Goal: Transaction & Acquisition: Purchase product/service

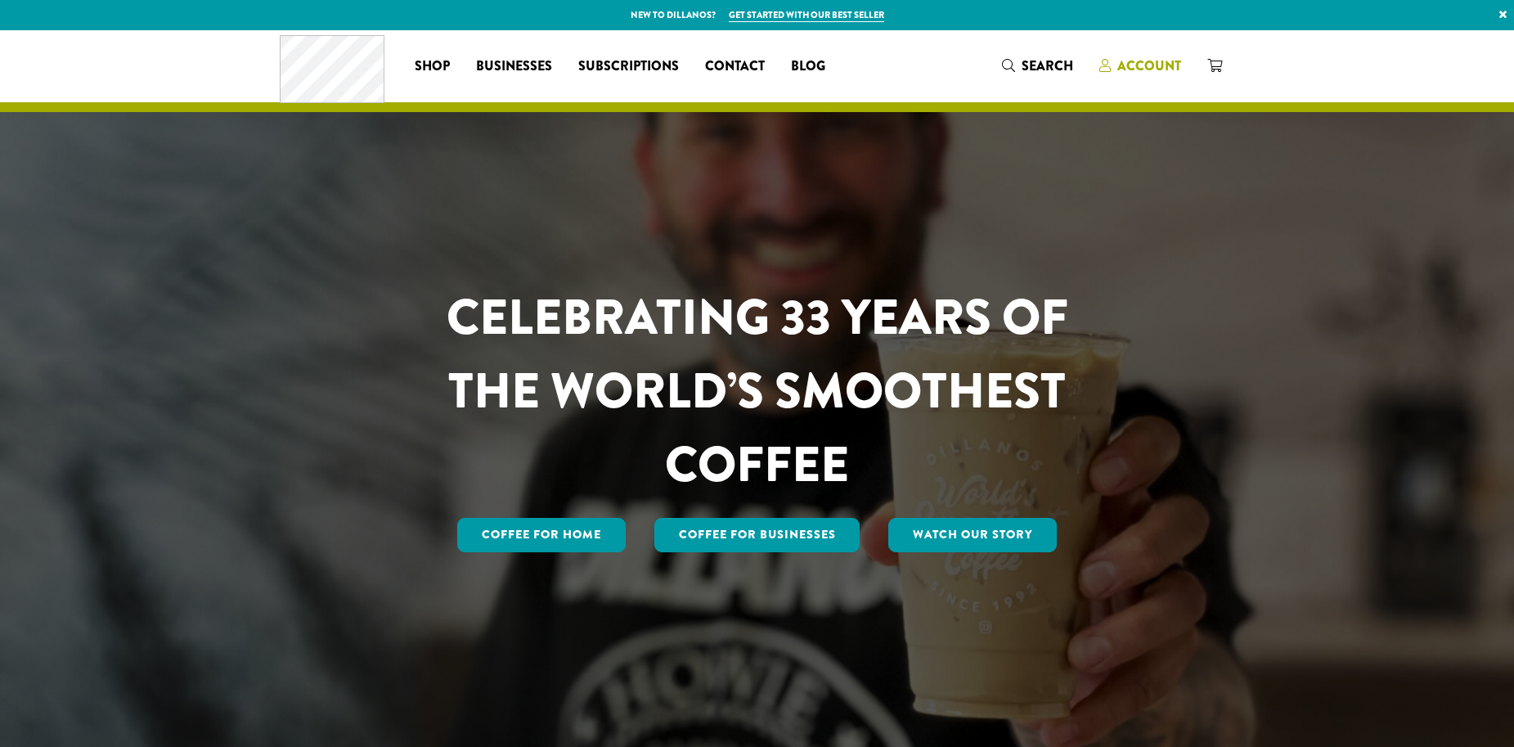
click at [1149, 61] on span "Account" at bounding box center [1150, 65] width 64 height 19
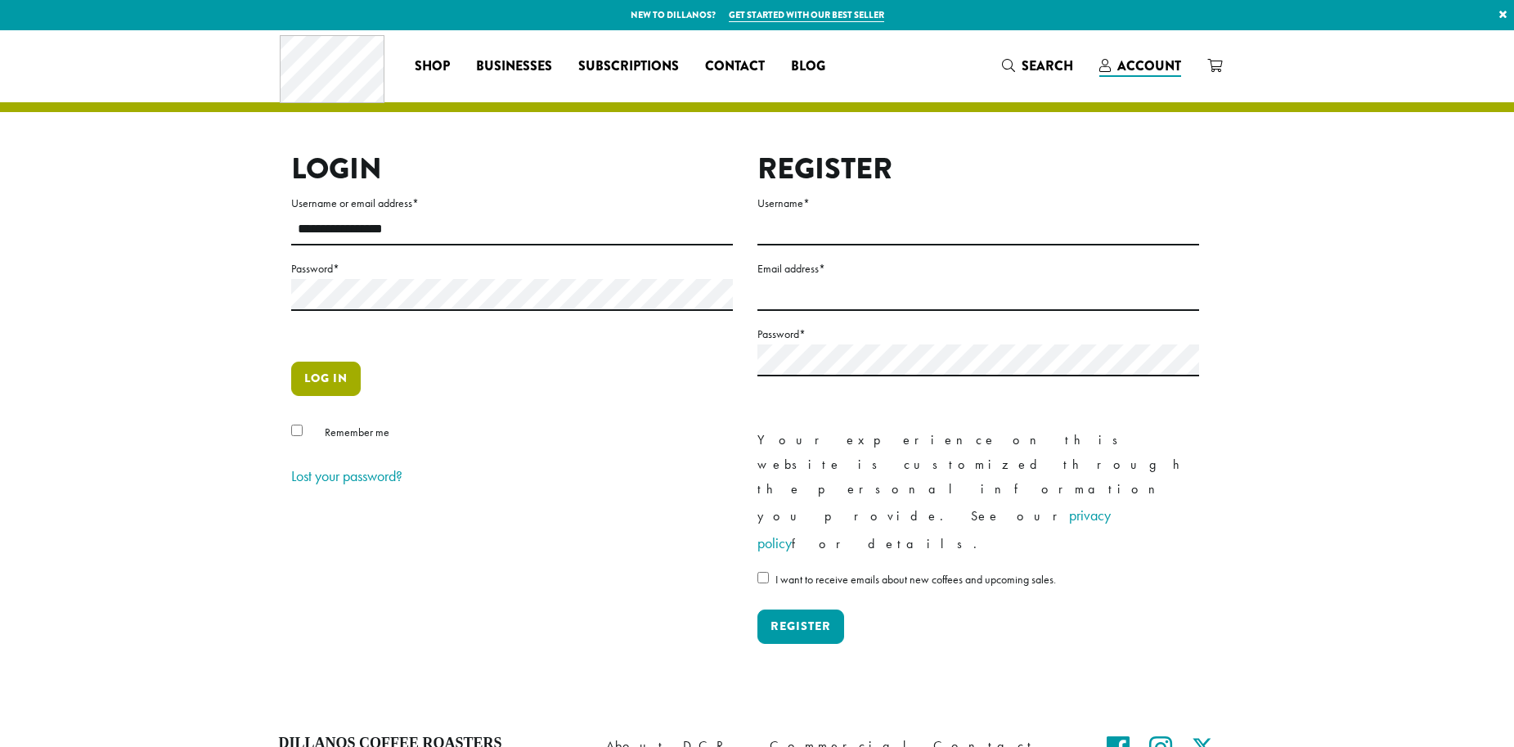
click at [339, 377] on button "Log in" at bounding box center [326, 379] width 70 height 34
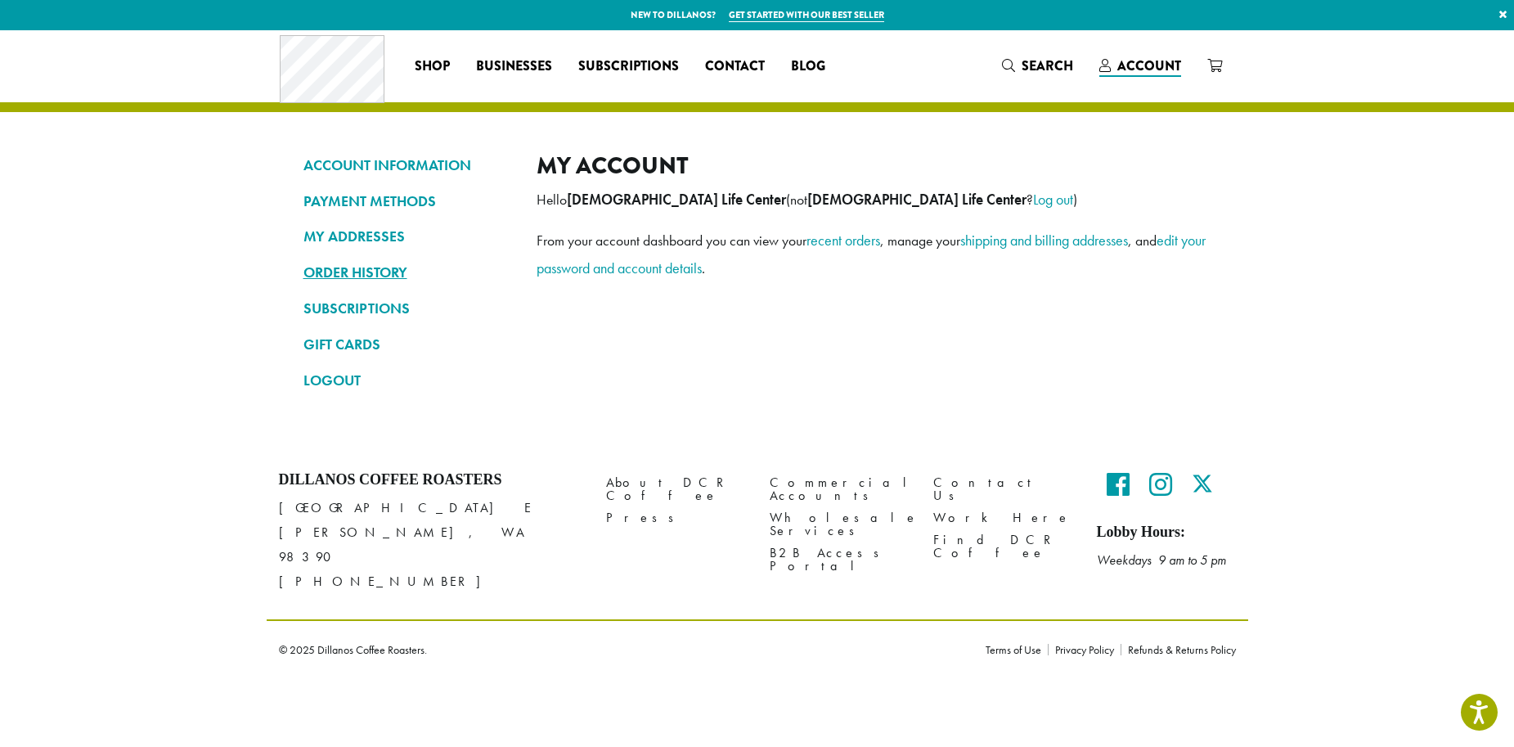
click at [341, 263] on link "ORDER HISTORY" at bounding box center [408, 273] width 209 height 28
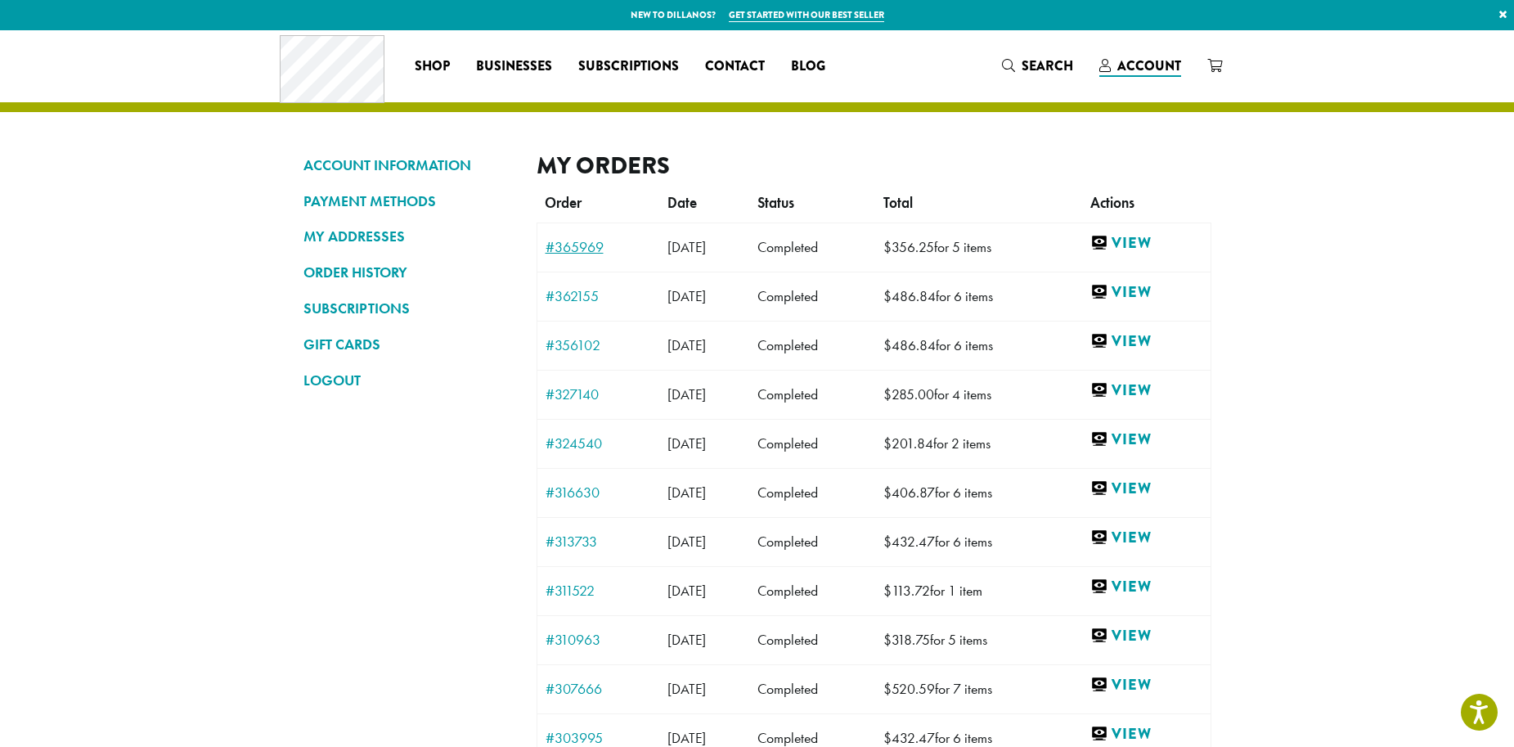
click at [587, 252] on link "#365969" at bounding box center [599, 247] width 106 height 15
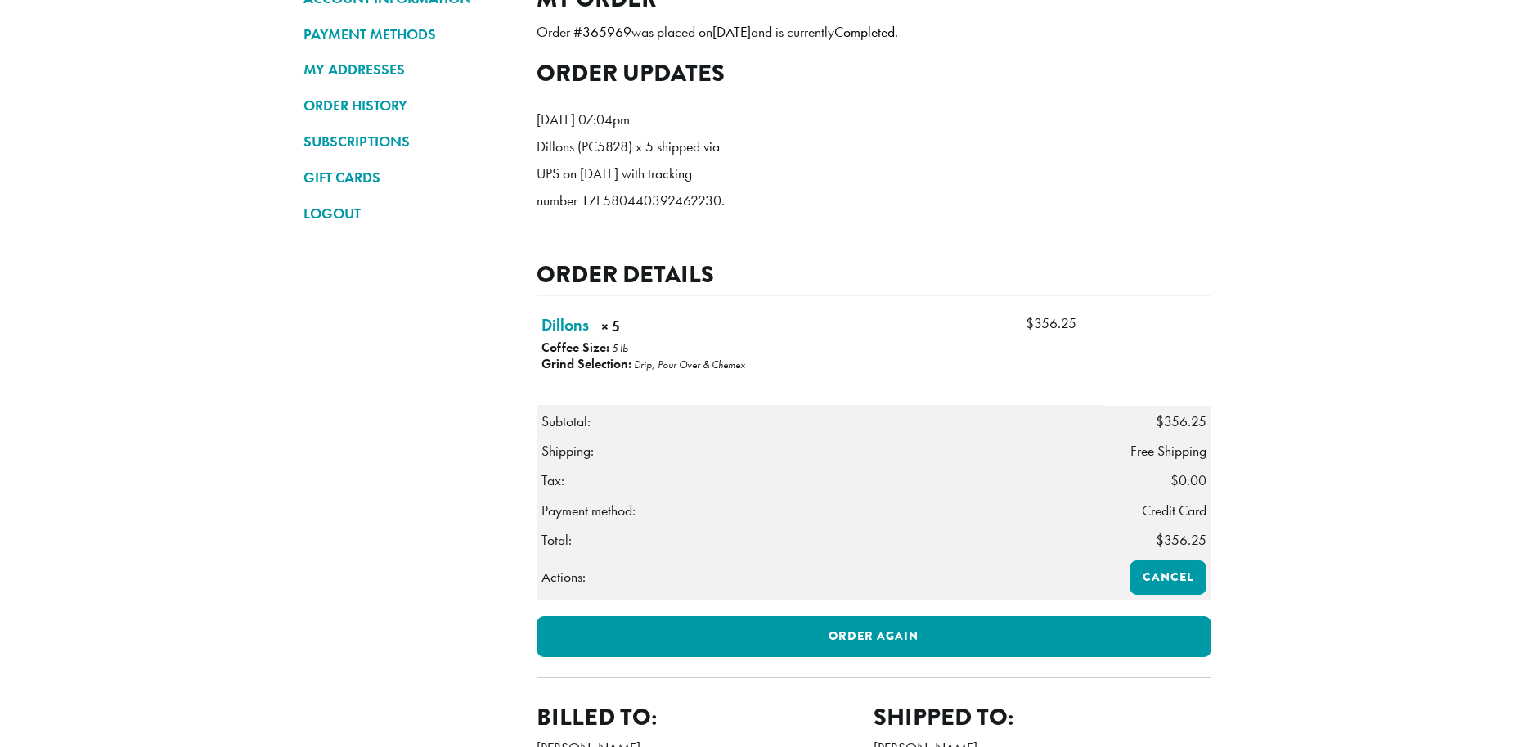
scroll to position [250, 0]
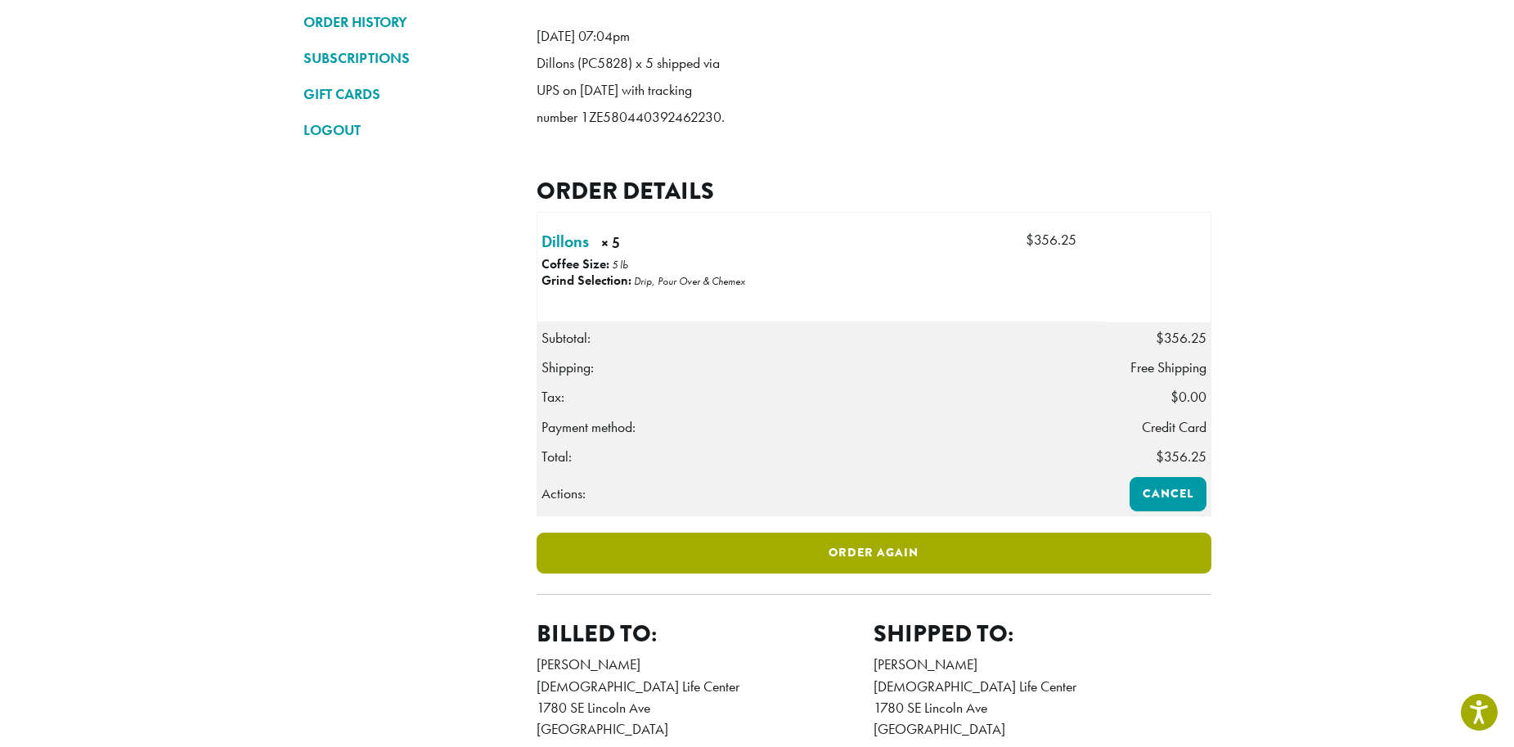
click at [731, 574] on link "Order again" at bounding box center [874, 553] width 675 height 41
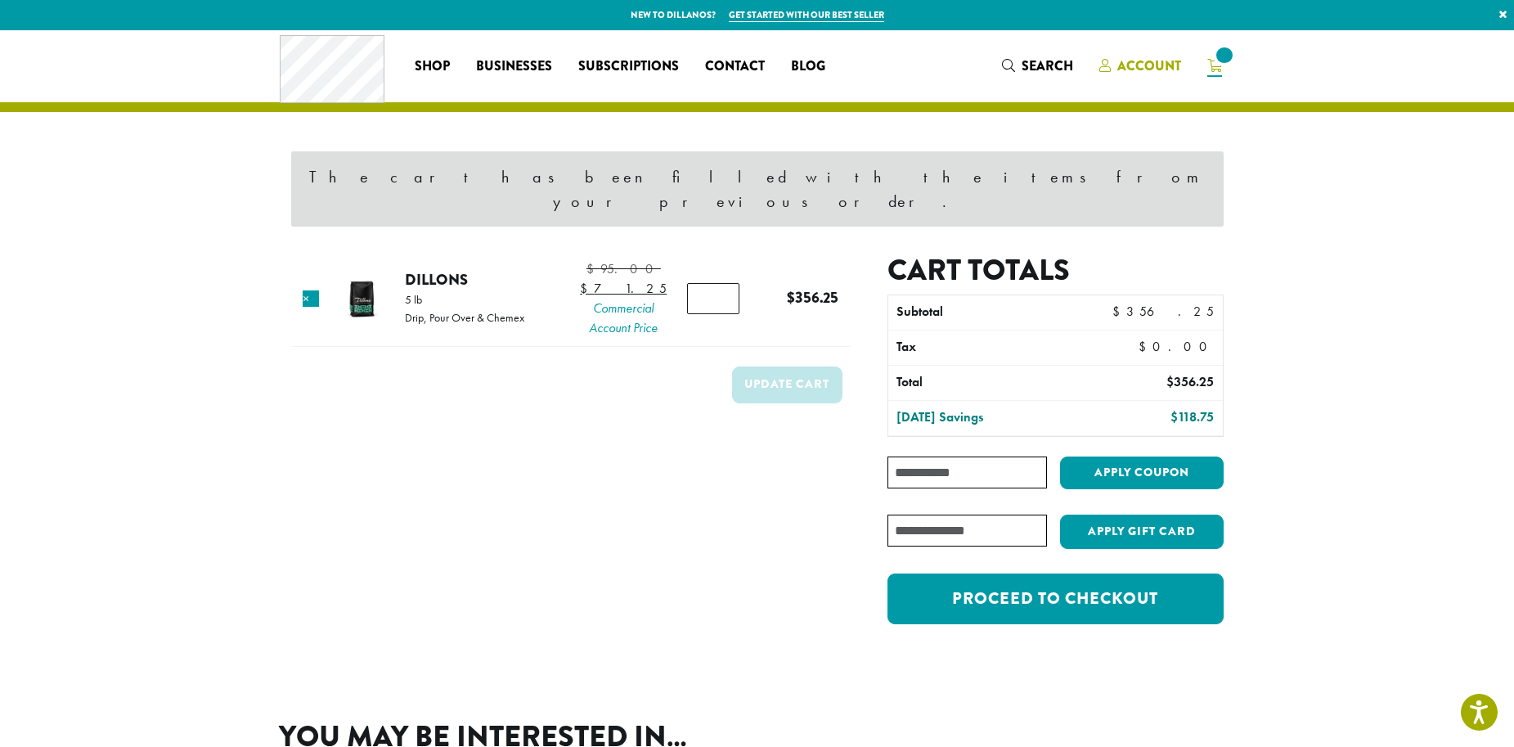
click at [1149, 65] on span "Account" at bounding box center [1150, 65] width 64 height 19
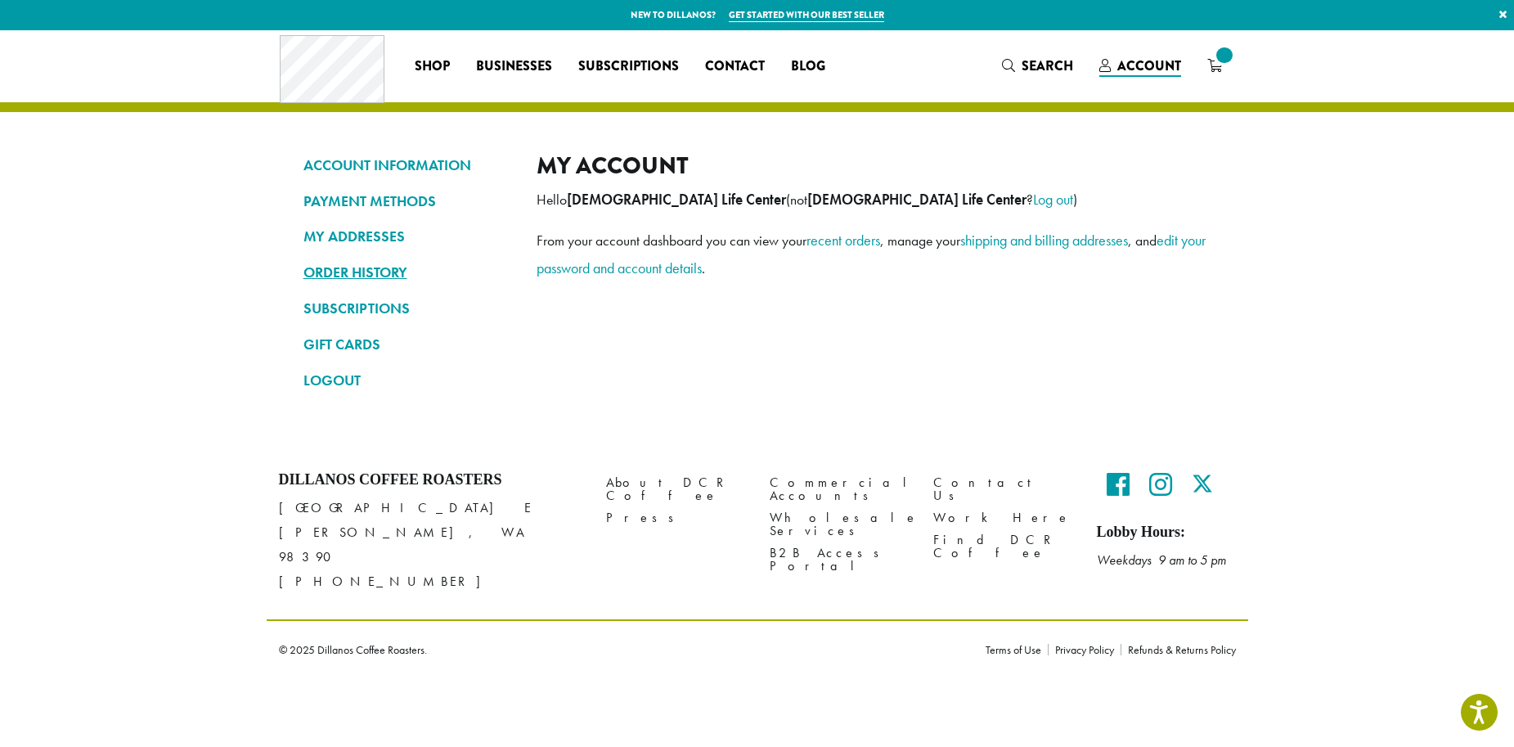
click at [367, 281] on link "ORDER HISTORY" at bounding box center [408, 273] width 209 height 28
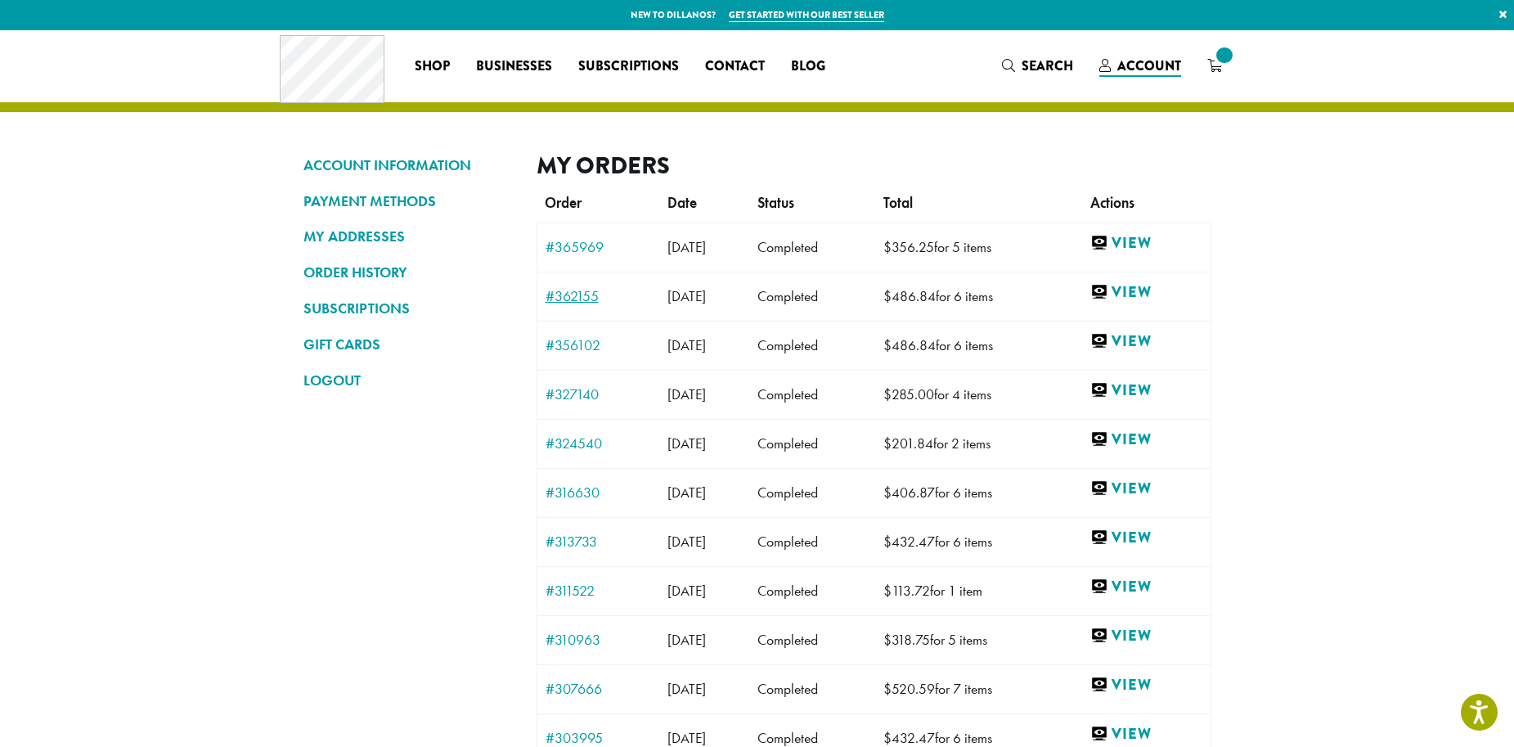
click at [574, 293] on link "#362155" at bounding box center [599, 296] width 106 height 15
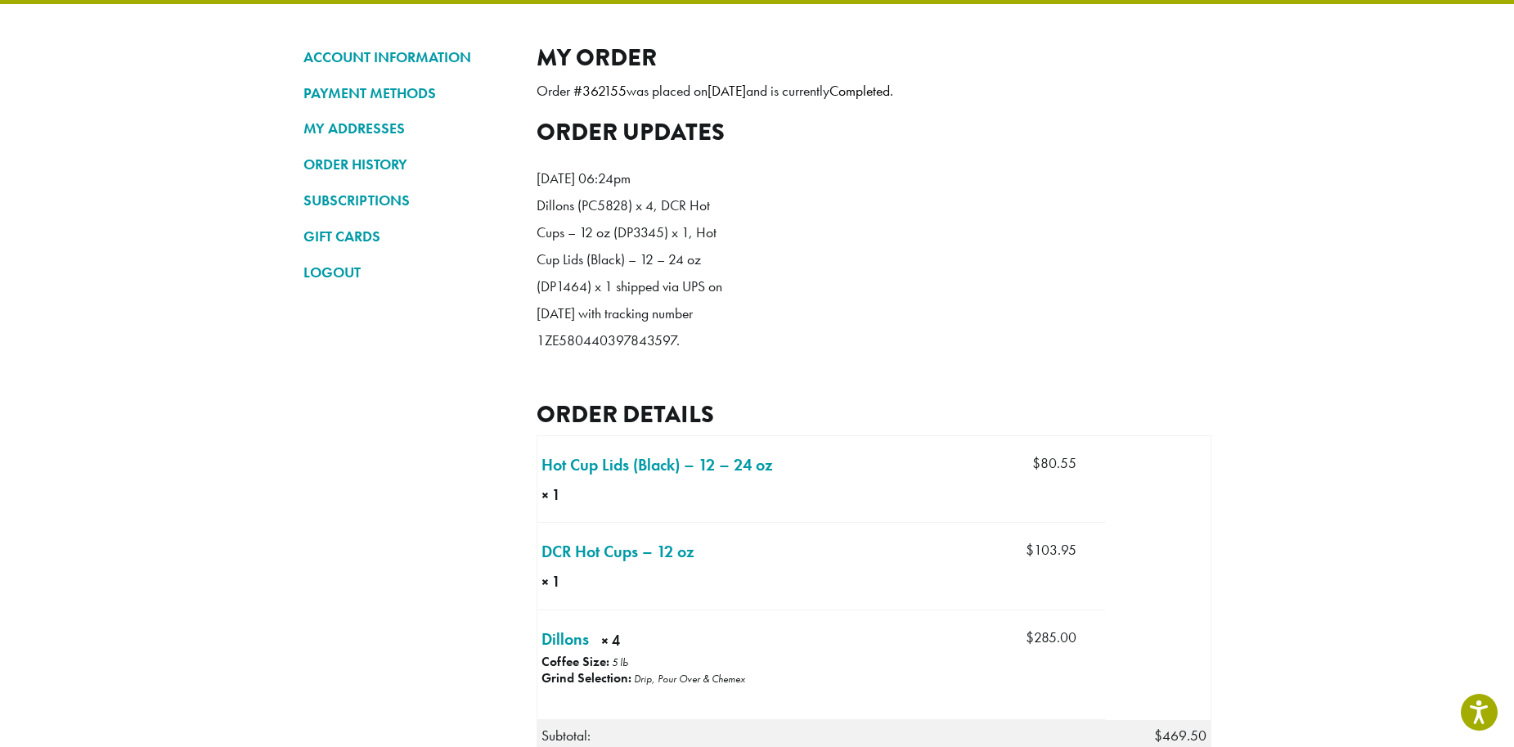
scroll to position [250, 0]
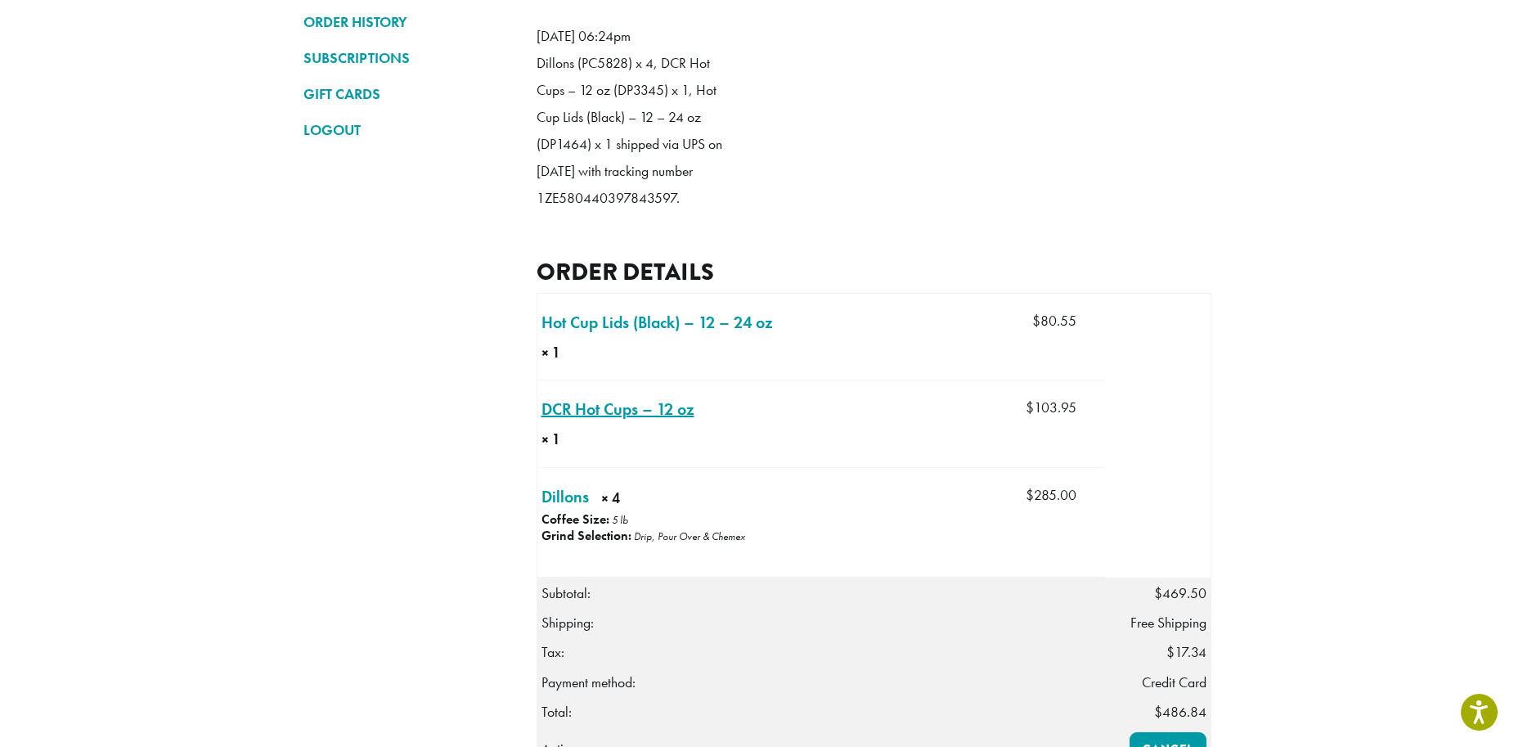
click at [668, 421] on link "DCR Hot Cups – 12 oz × 1" at bounding box center [618, 409] width 153 height 25
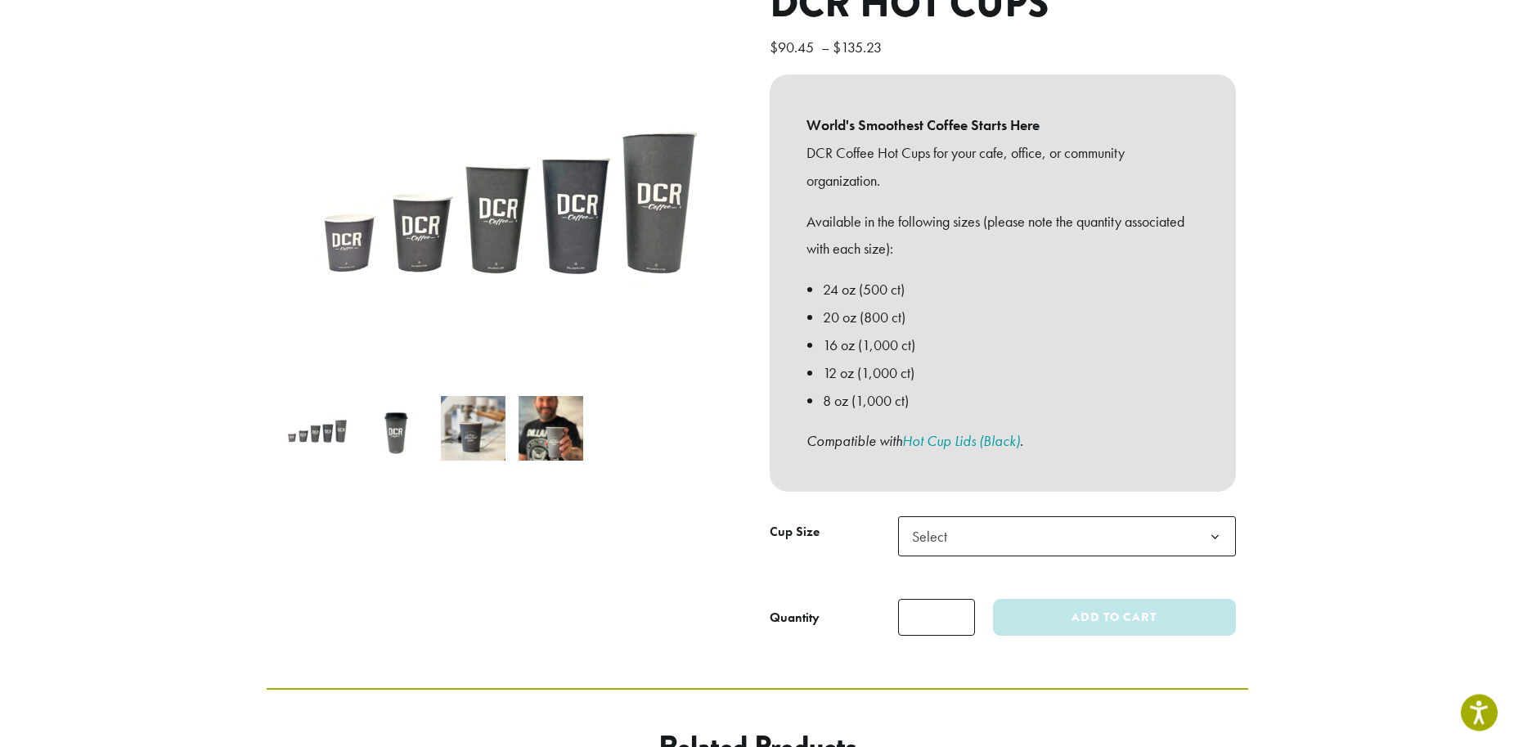
scroll to position [334, 0]
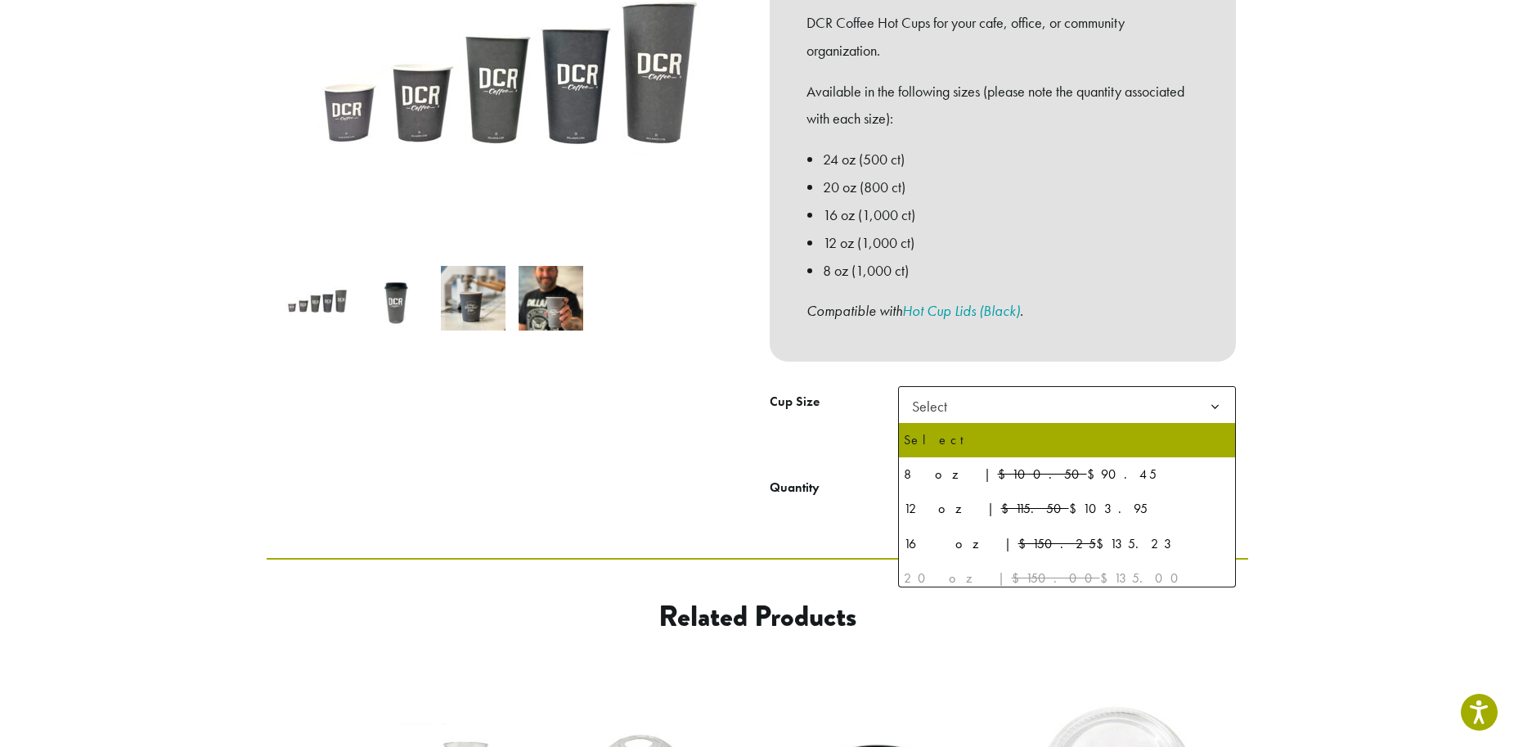
click at [1040, 408] on span "Select" at bounding box center [1067, 406] width 338 height 40
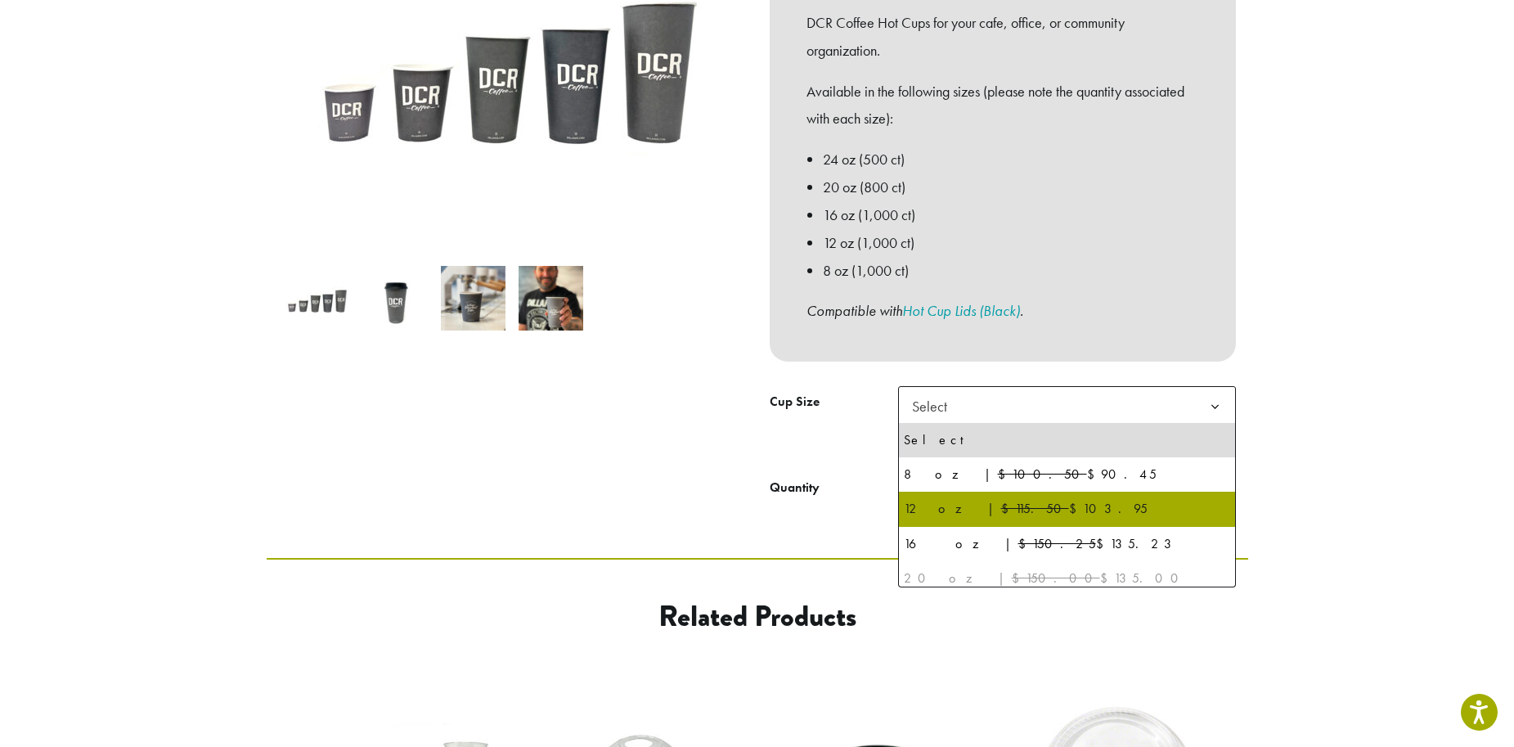
select select "*****"
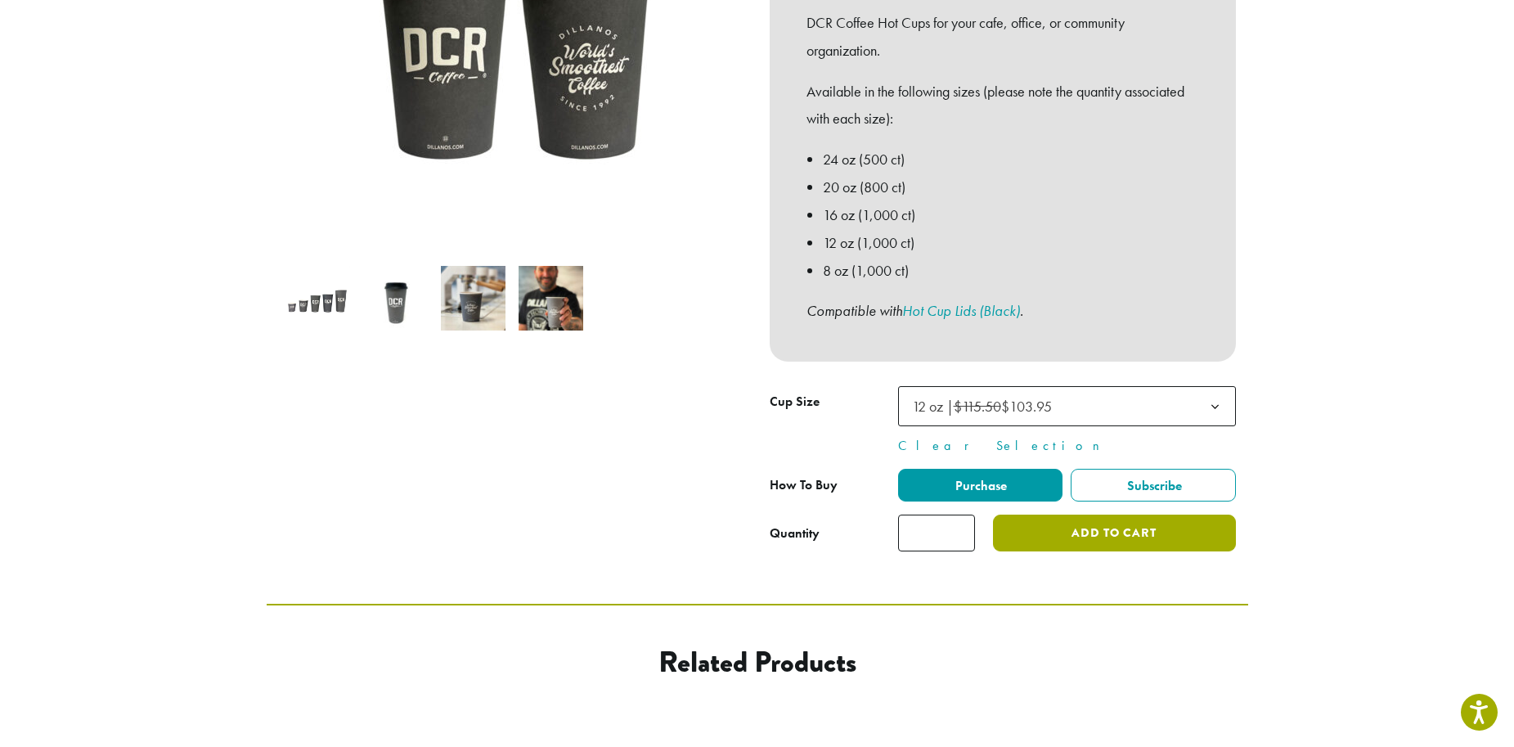
click at [1120, 538] on button "Add to cart" at bounding box center [1114, 533] width 242 height 37
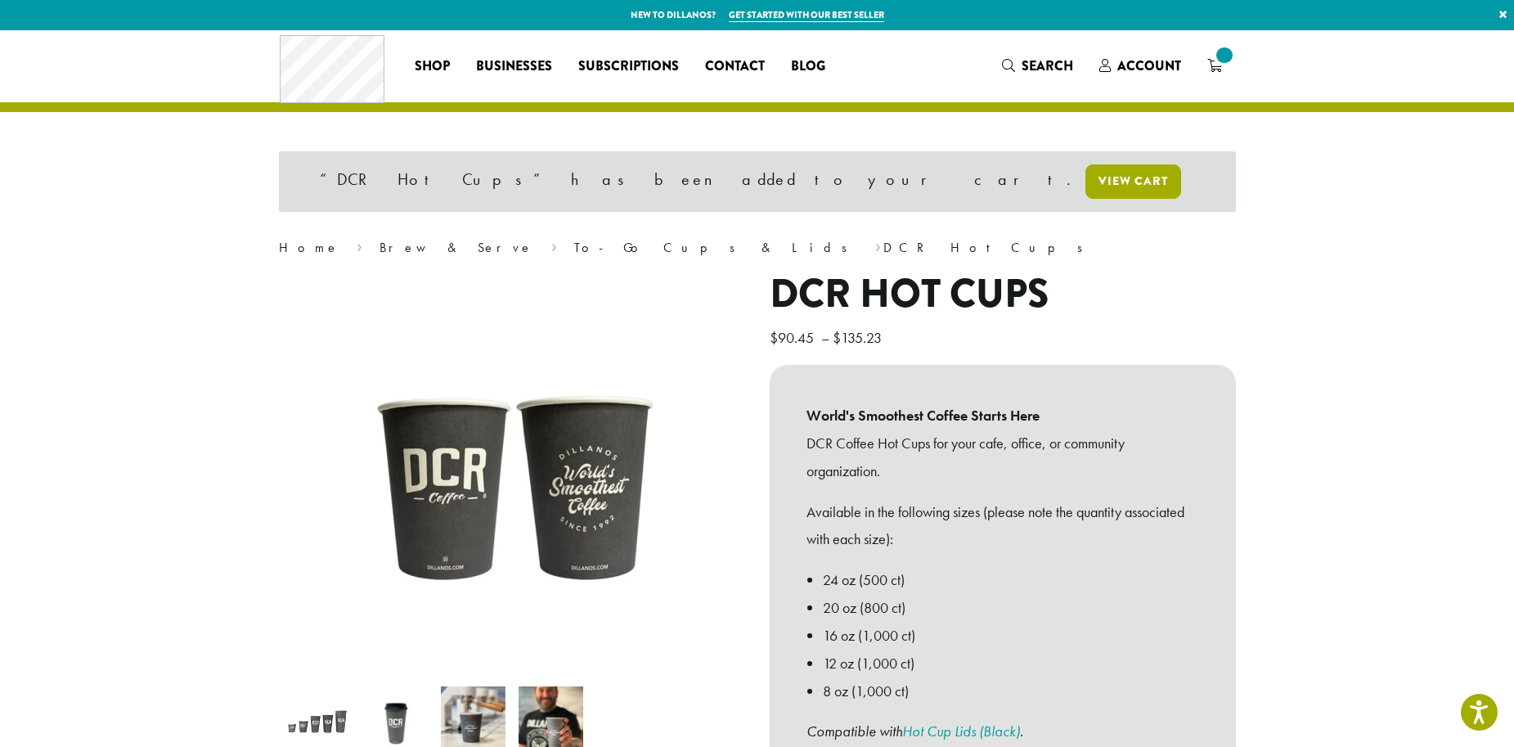
click at [1086, 191] on link "View cart" at bounding box center [1134, 181] width 96 height 34
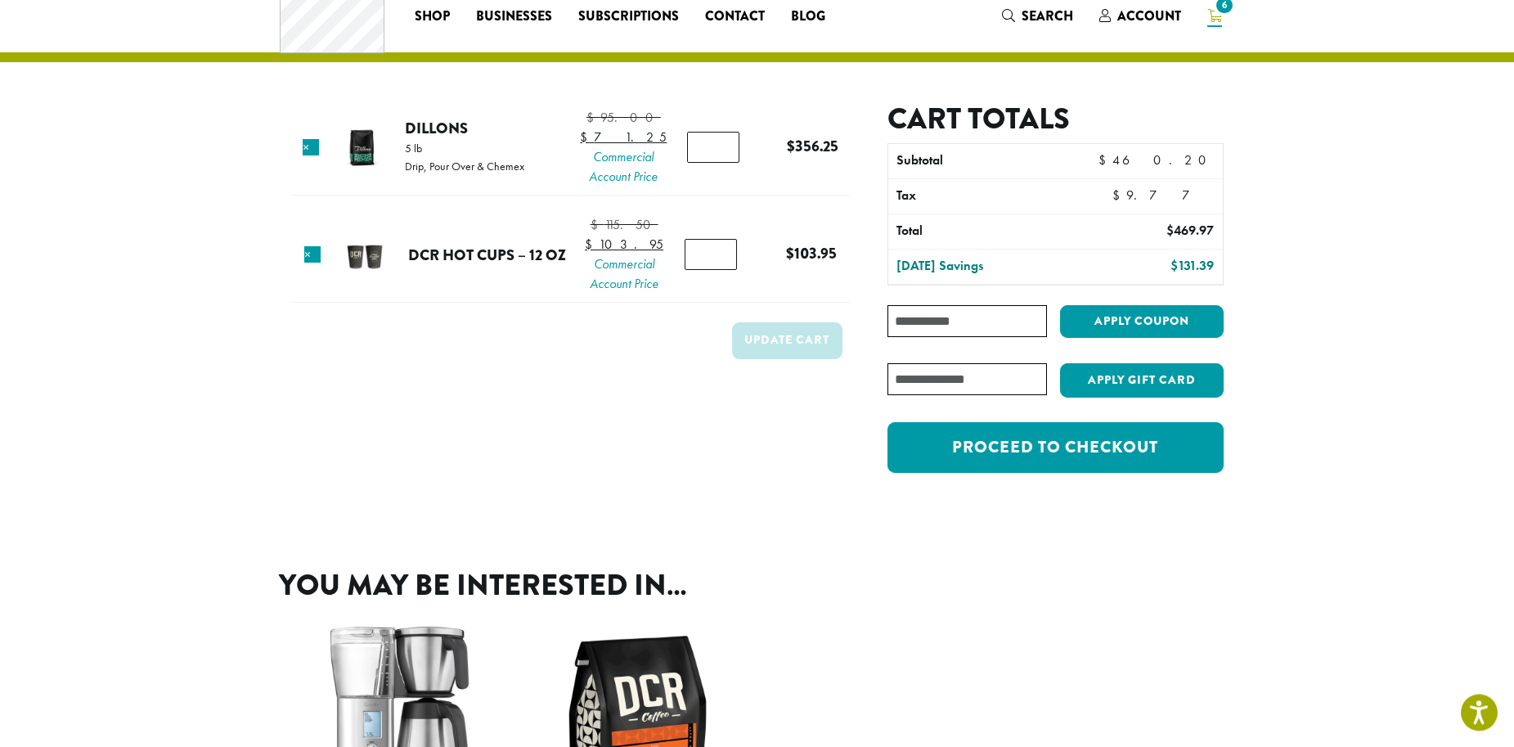
scroll to position [83, 0]
